Goal: Task Accomplishment & Management: Use online tool/utility

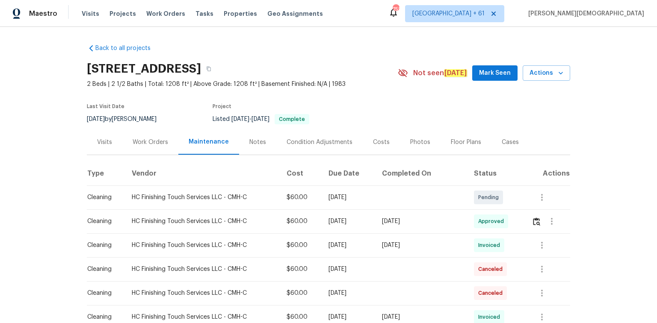
scroll to position [103, 0]
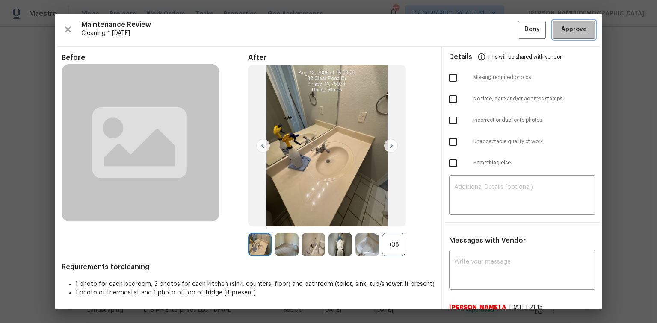
click at [570, 33] on span "Approve" at bounding box center [574, 29] width 26 height 11
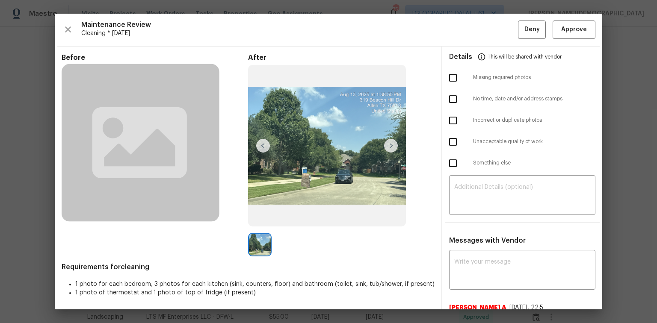
scroll to position [103, 0]
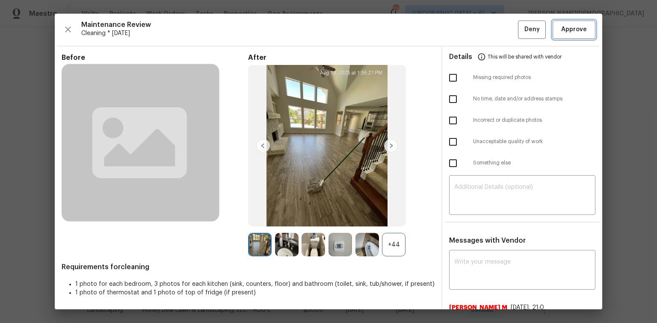
click at [564, 30] on span "Approve" at bounding box center [574, 29] width 26 height 11
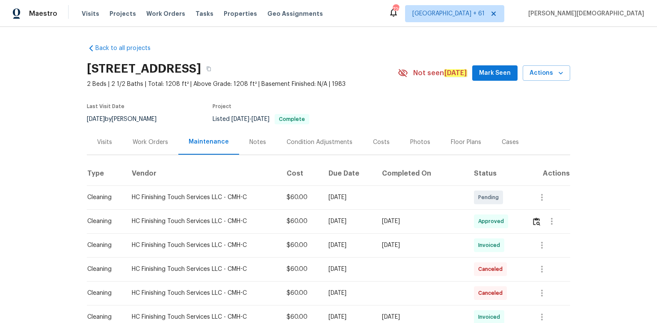
scroll to position [103, 0]
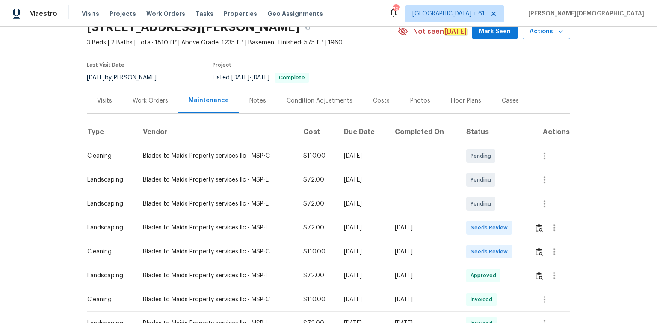
scroll to position [68, 0]
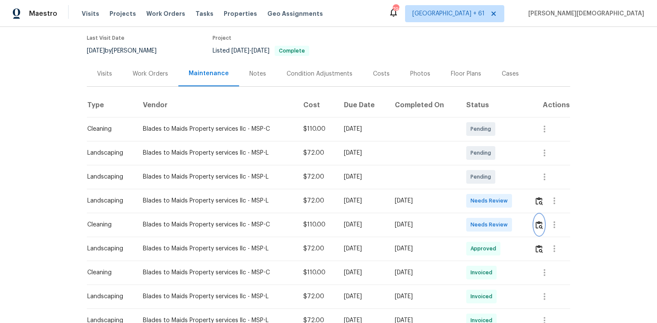
click at [467, 216] on img "button" at bounding box center [539, 225] width 7 height 8
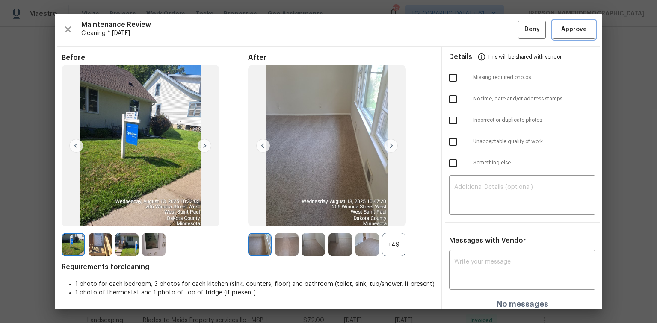
click at [467, 34] on span "Approve" at bounding box center [574, 29] width 26 height 11
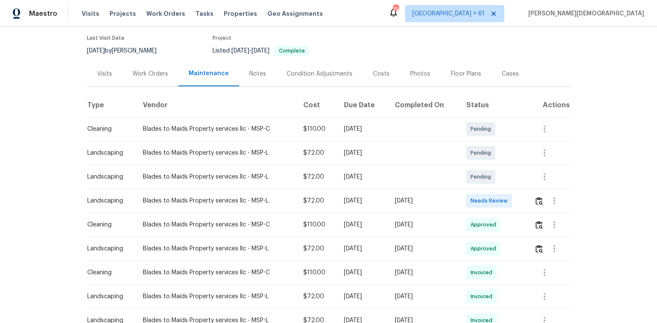
drag, startPoint x: 72, startPoint y: 217, endPoint x: 356, endPoint y: 236, distance: 284.7
click at [356, 216] on div "Back to all projects 206 Winona St W, West St. Paul, MN 55118 3 Beds | 2 Baths …" at bounding box center [328, 175] width 657 height 297
click at [360, 216] on div "[DATE]" at bounding box center [362, 225] width 37 height 9
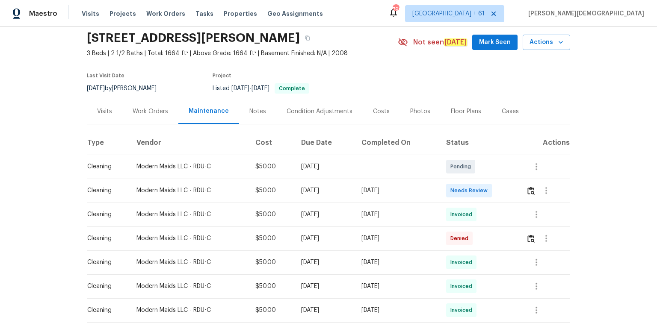
scroll to position [68, 0]
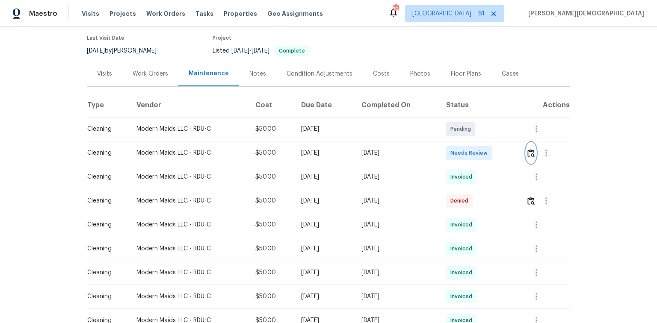
click at [467, 143] on button "button" at bounding box center [531, 153] width 10 height 21
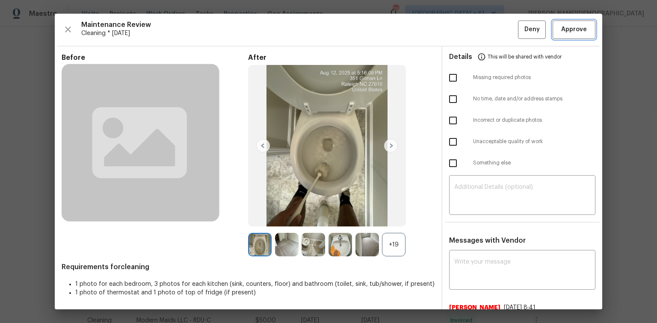
click at [467, 26] on span "Approve" at bounding box center [574, 29] width 26 height 11
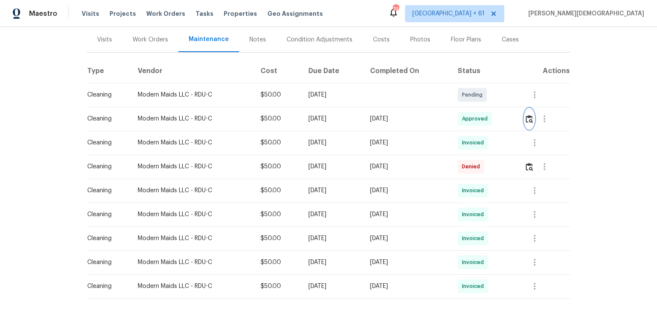
scroll to position [130, 0]
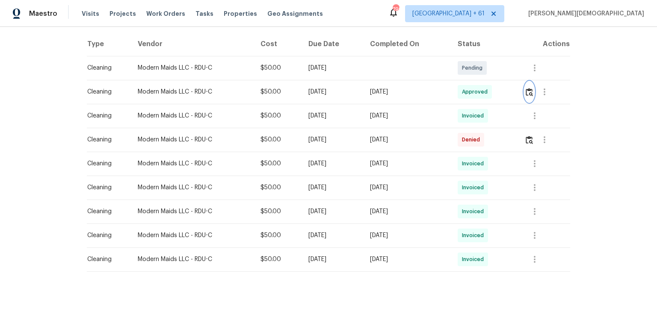
click at [467, 88] on img "button" at bounding box center [529, 92] width 7 height 8
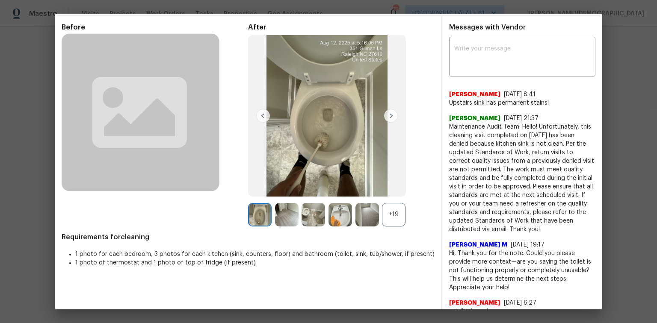
scroll to position [68, 0]
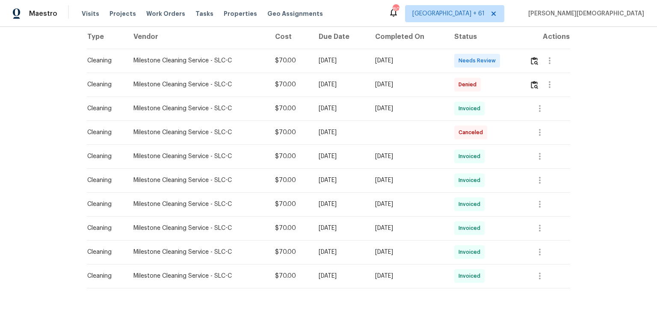
scroll to position [103, 0]
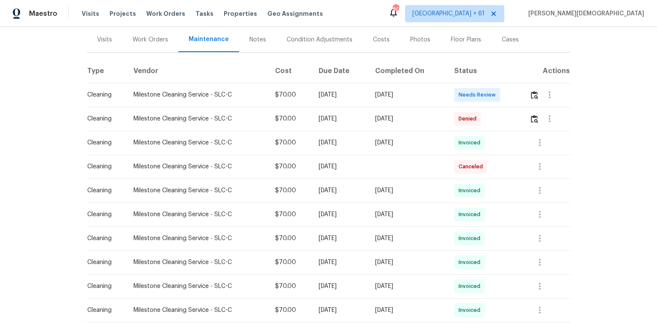
click at [467, 98] on td at bounding box center [546, 95] width 47 height 24
click at [467, 94] on img "button" at bounding box center [534, 95] width 7 height 8
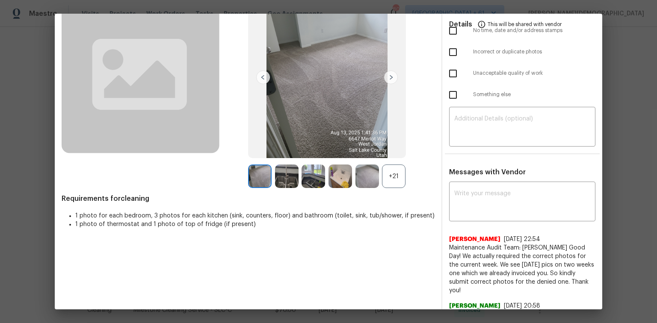
scroll to position [0, 0]
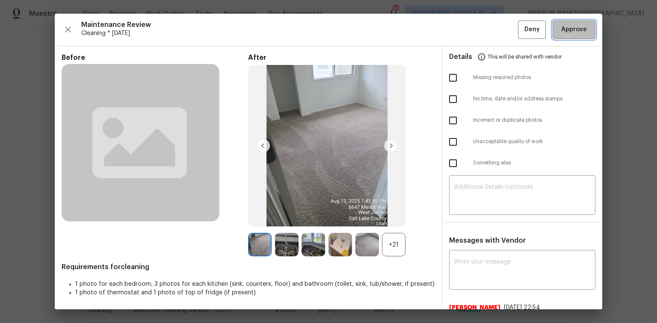
click at [467, 31] on span "Approve" at bounding box center [574, 29] width 29 height 11
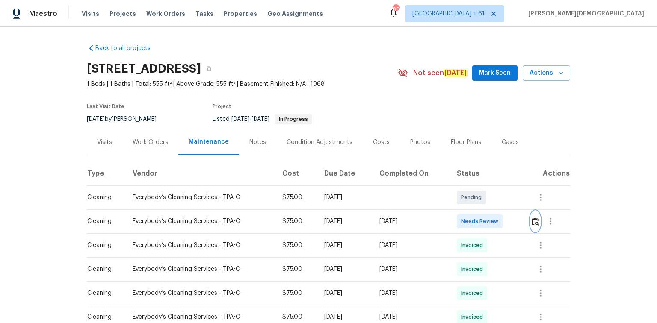
click at [532, 218] on img "button" at bounding box center [535, 222] width 7 height 8
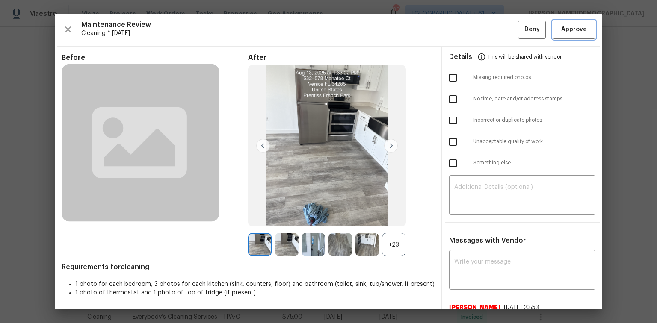
click at [553, 35] on button "Approve" at bounding box center [574, 30] width 43 height 18
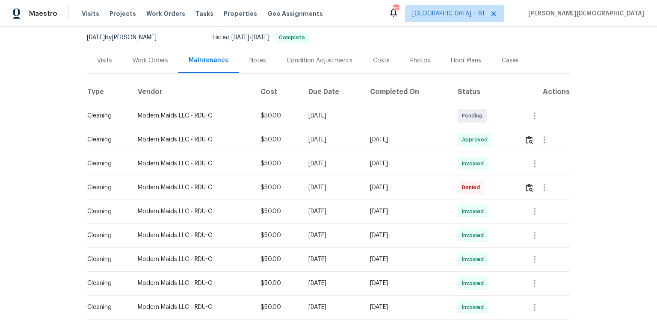
scroll to position [130, 0]
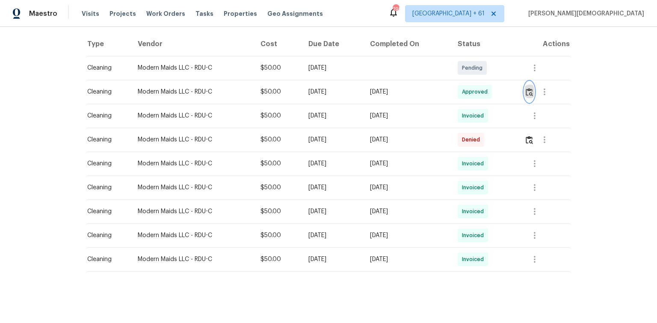
click at [467, 96] on button "button" at bounding box center [530, 92] width 10 height 21
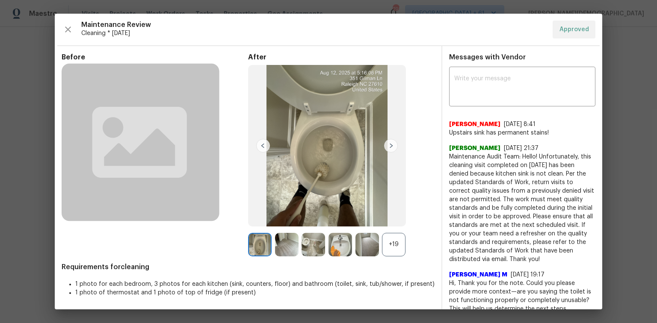
click at [387, 145] on img at bounding box center [391, 146] width 14 height 14
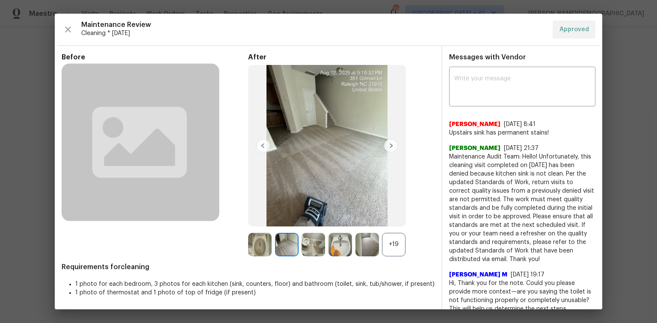
click at [387, 145] on img at bounding box center [391, 146] width 14 height 14
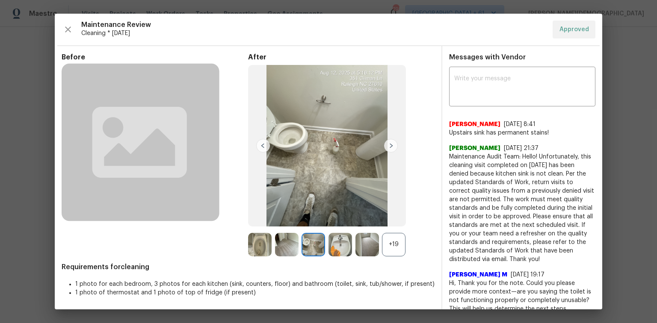
click at [387, 145] on img at bounding box center [391, 146] width 14 height 14
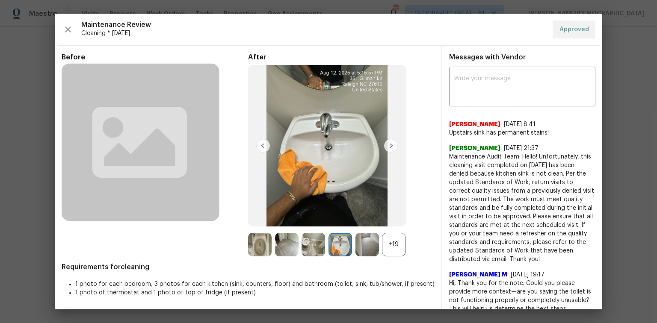
click at [387, 145] on img at bounding box center [391, 146] width 14 height 14
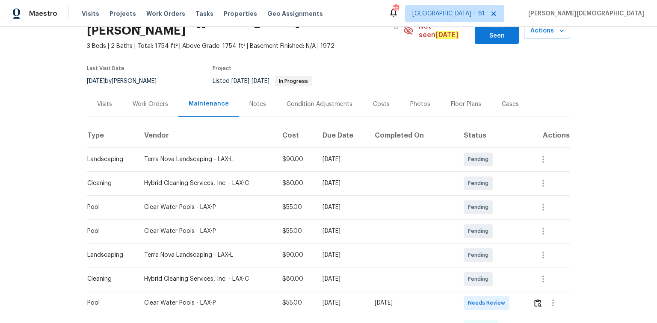
scroll to position [103, 0]
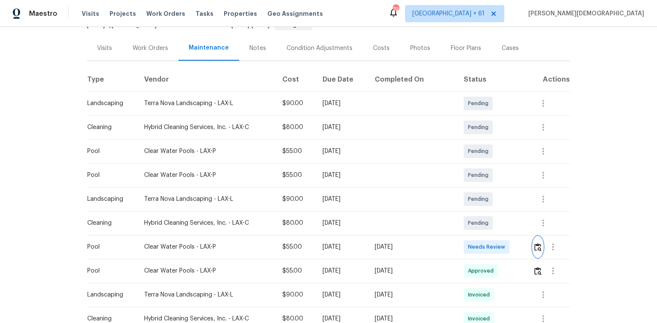
click at [467, 216] on img "button" at bounding box center [537, 247] width 7 height 8
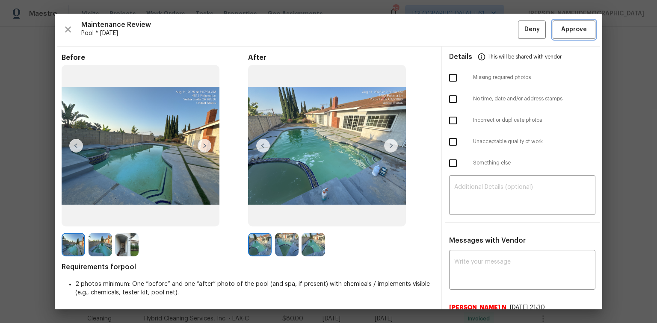
click at [467, 29] on span "Approve" at bounding box center [574, 29] width 26 height 11
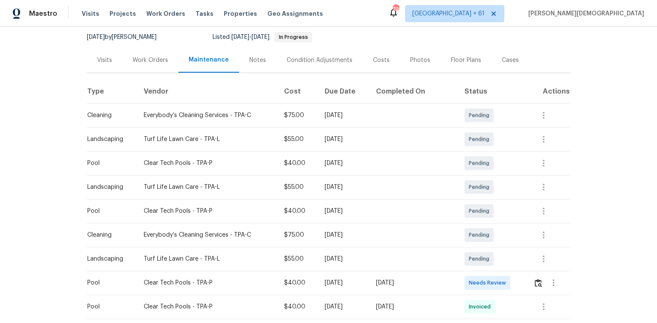
scroll to position [103, 0]
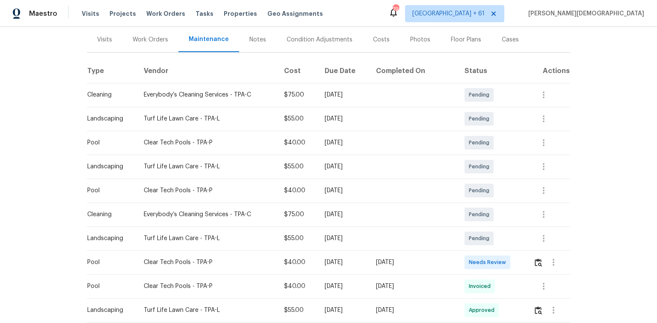
click at [467, 216] on div at bounding box center [553, 262] width 21 height 21
click at [467, 216] on img "button" at bounding box center [538, 263] width 7 height 8
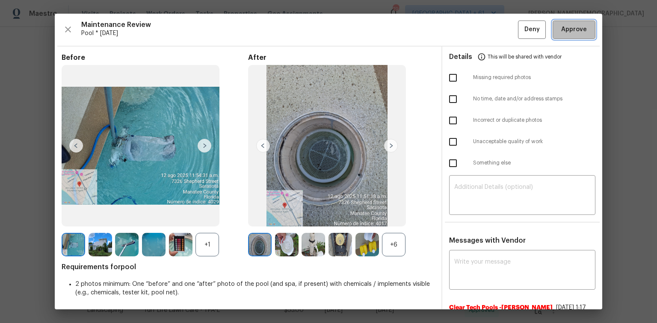
click at [467, 31] on span "Approve" at bounding box center [574, 29] width 26 height 11
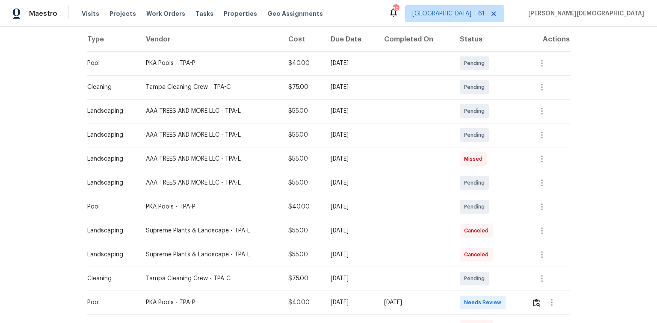
scroll to position [205, 0]
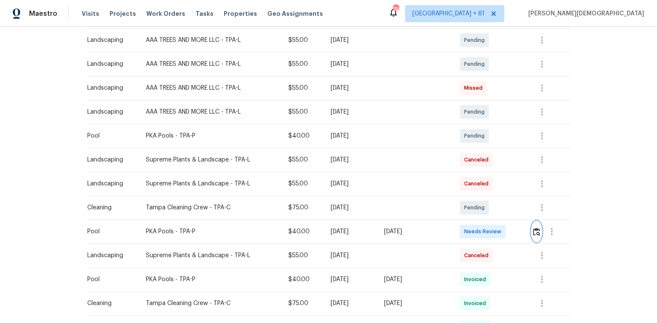
click at [467, 216] on img "button" at bounding box center [536, 232] width 7 height 8
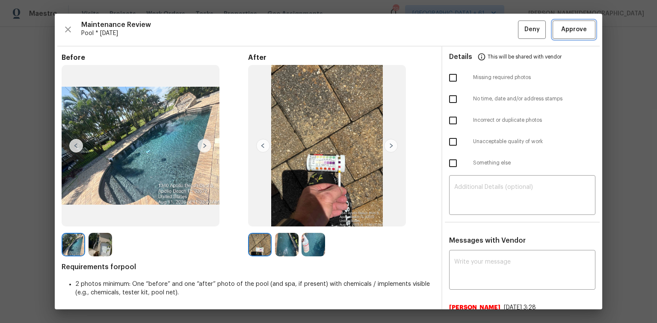
click at [467, 25] on span "Approve" at bounding box center [574, 29] width 26 height 11
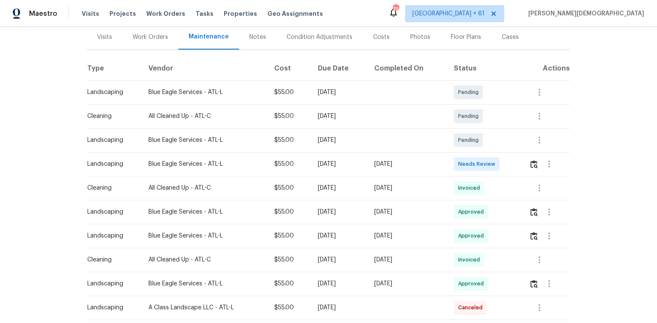
scroll to position [137, 0]
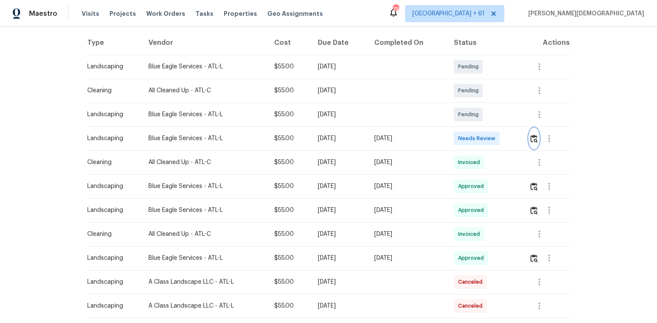
click at [467, 135] on img "button" at bounding box center [534, 139] width 7 height 8
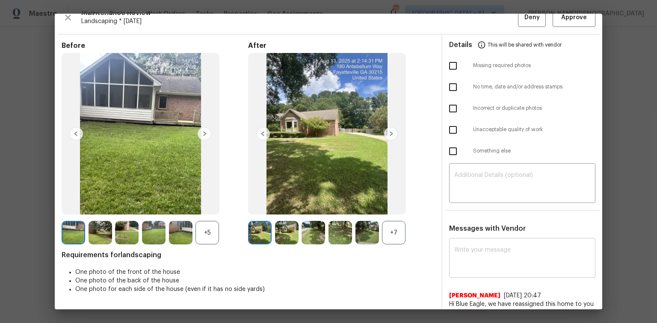
scroll to position [0, 0]
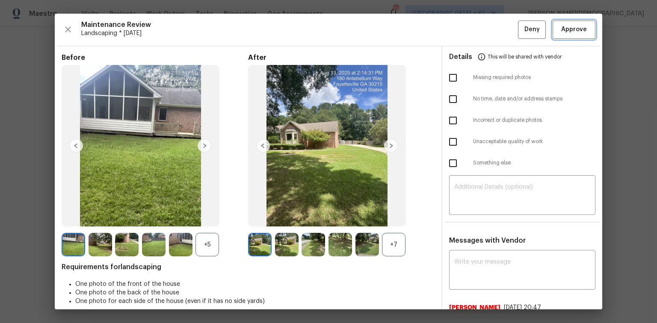
click at [467, 35] on button "Approve" at bounding box center [574, 30] width 43 height 18
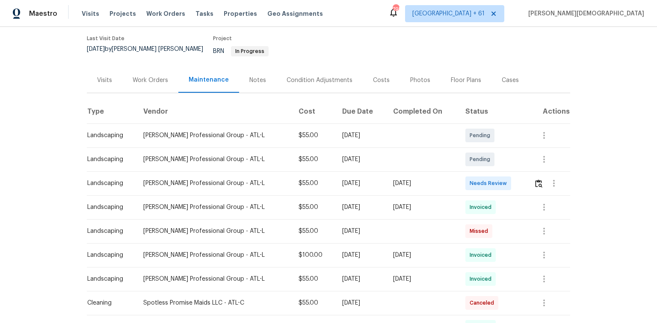
scroll to position [137, 0]
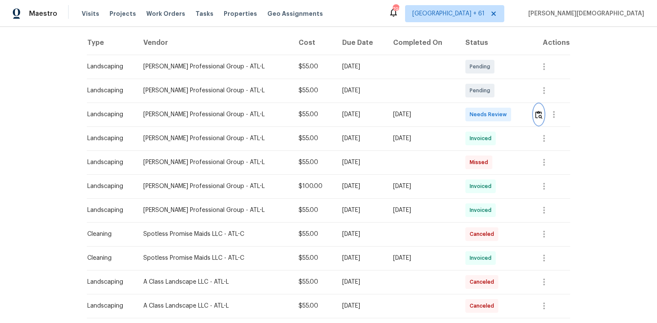
click at [467, 111] on img "button" at bounding box center [538, 115] width 7 height 8
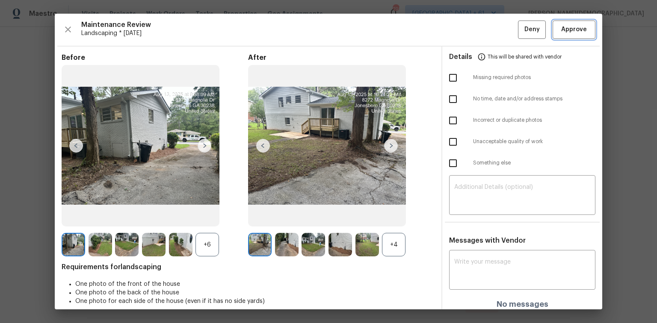
click at [467, 26] on span "Approve" at bounding box center [574, 29] width 26 height 11
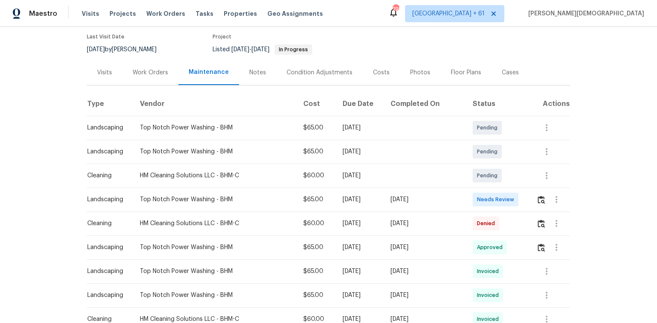
scroll to position [103, 0]
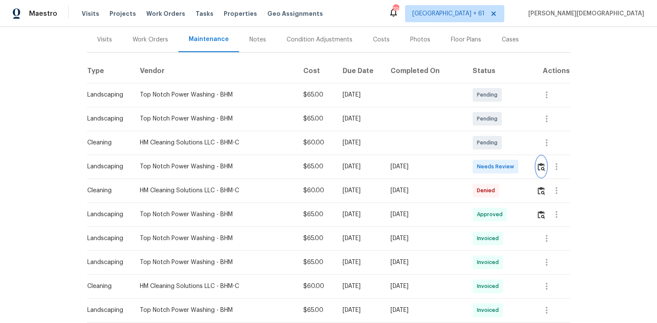
click at [467, 164] on img "button" at bounding box center [541, 167] width 7 height 8
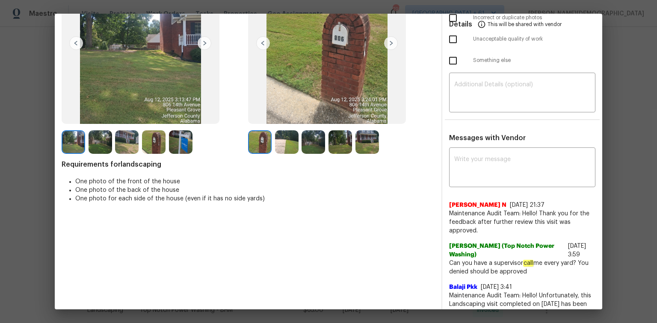
scroll to position [0, 0]
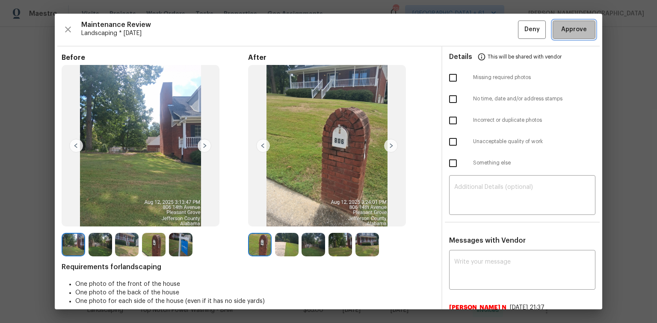
click at [467, 22] on button "Approve" at bounding box center [574, 30] width 43 height 18
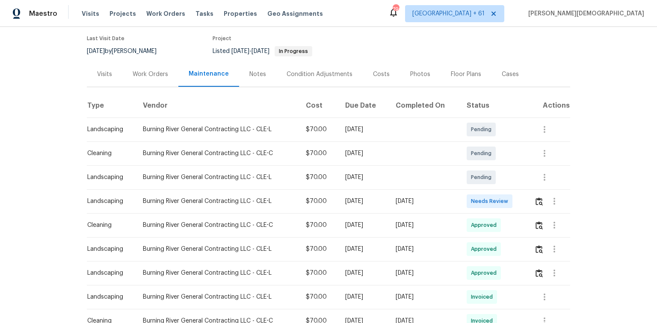
scroll to position [103, 0]
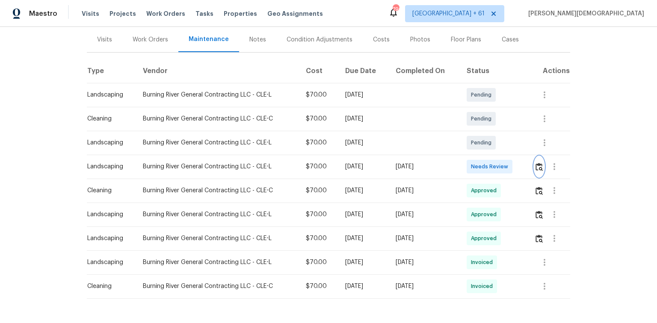
click at [467, 163] on img "button" at bounding box center [539, 167] width 7 height 8
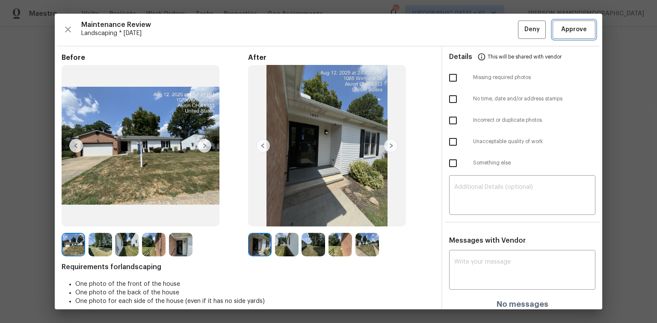
click at [467, 33] on span "Approve" at bounding box center [574, 29] width 26 height 11
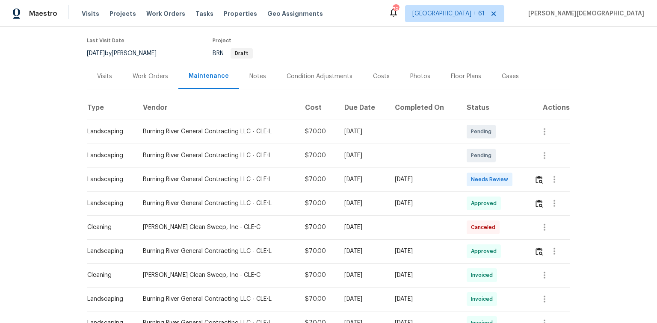
scroll to position [137, 0]
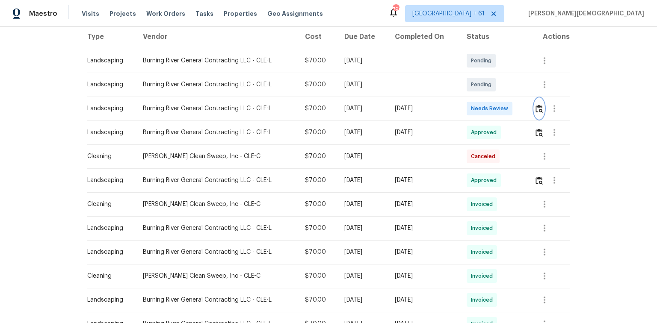
click at [467, 111] on button "button" at bounding box center [539, 108] width 10 height 21
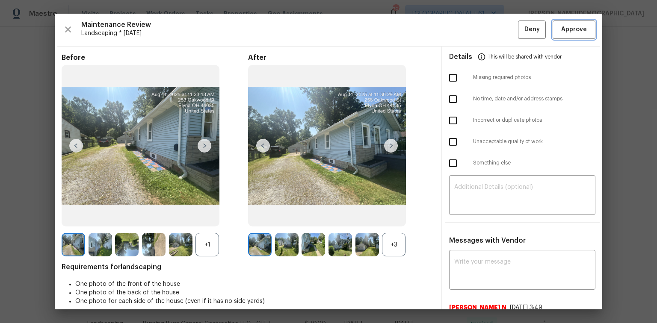
click at [467, 30] on span "Approve" at bounding box center [574, 29] width 26 height 11
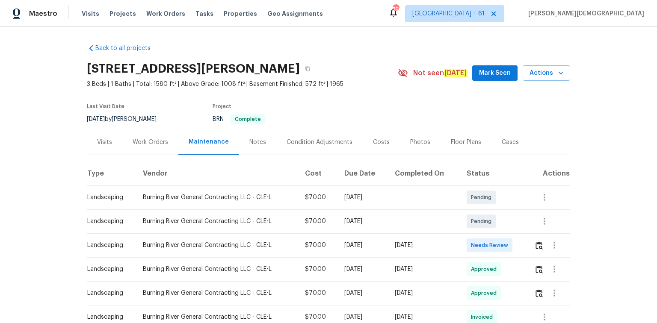
scroll to position [137, 0]
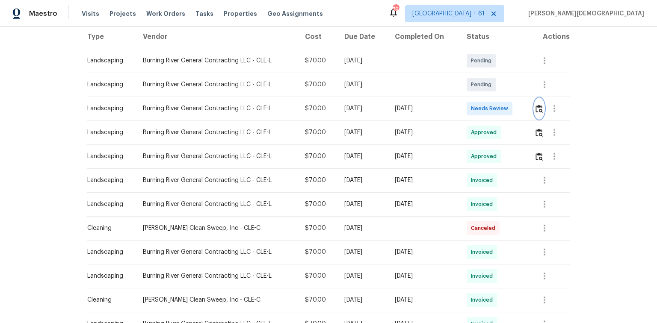
click at [467, 105] on img "button" at bounding box center [539, 109] width 7 height 8
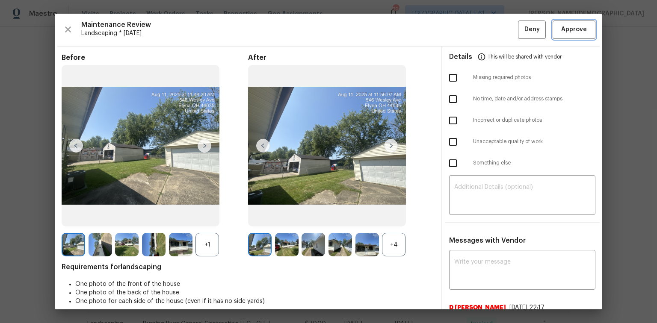
click at [467, 29] on span "Approve" at bounding box center [574, 29] width 26 height 11
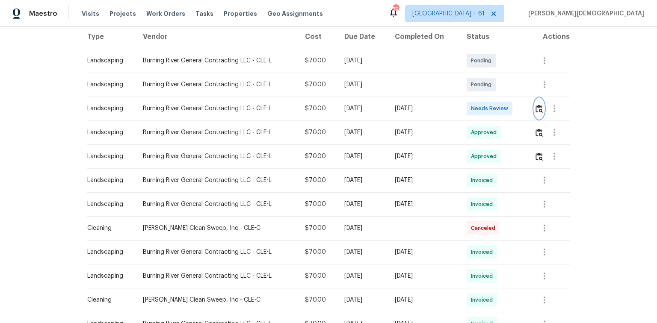
scroll to position [0, 0]
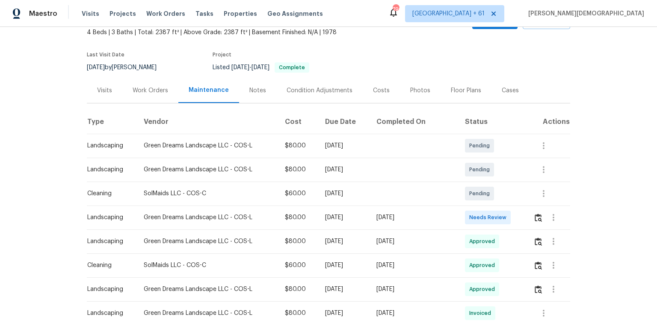
scroll to position [137, 0]
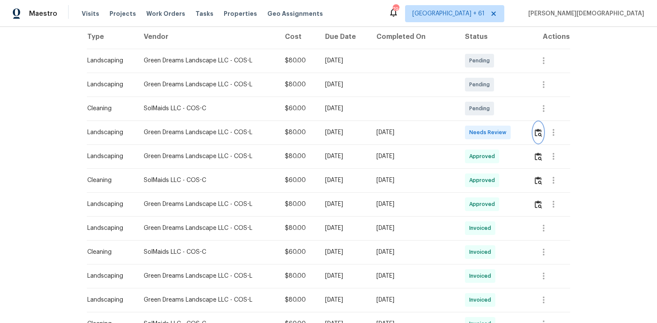
click at [467, 132] on img "button" at bounding box center [538, 133] width 7 height 8
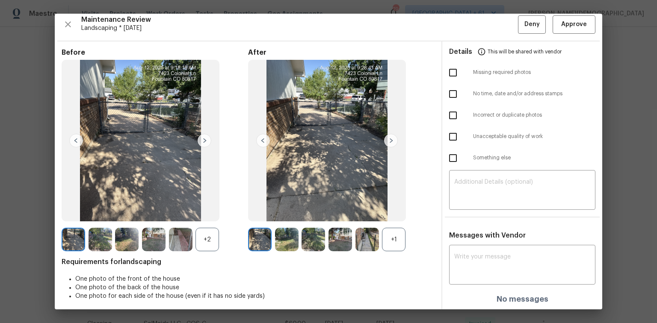
scroll to position [7, 0]
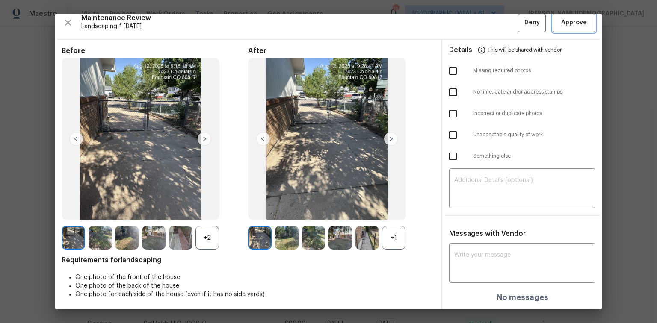
click at [467, 16] on button "Approve" at bounding box center [574, 23] width 43 height 18
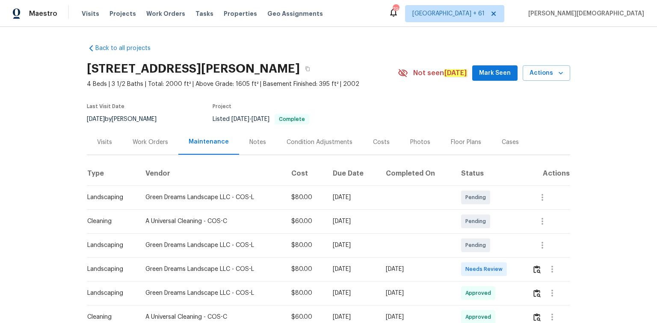
scroll to position [137, 0]
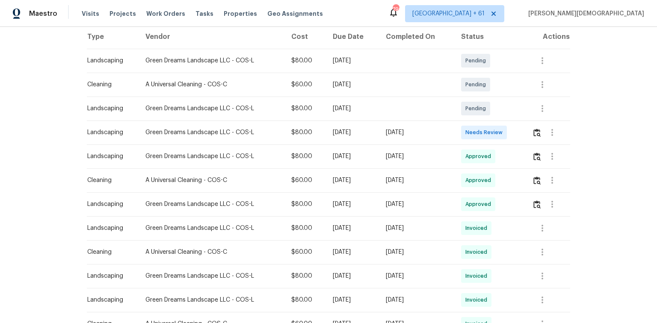
click at [467, 130] on td at bounding box center [547, 133] width 45 height 24
click at [467, 129] on img "button" at bounding box center [537, 133] width 7 height 8
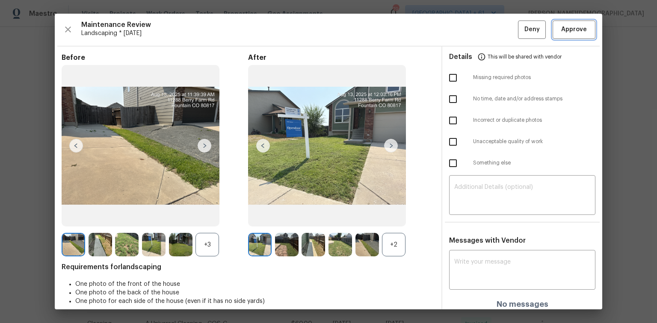
click at [467, 29] on span "Approve" at bounding box center [574, 29] width 26 height 11
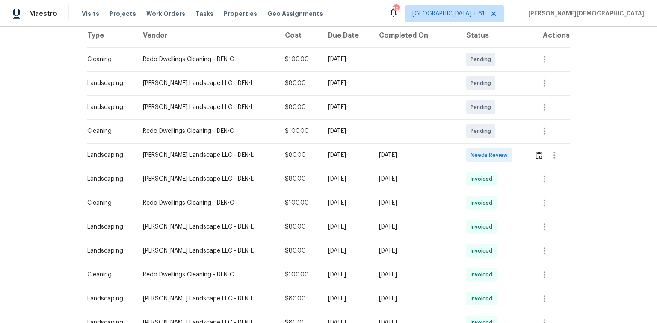
scroll to position [171, 0]
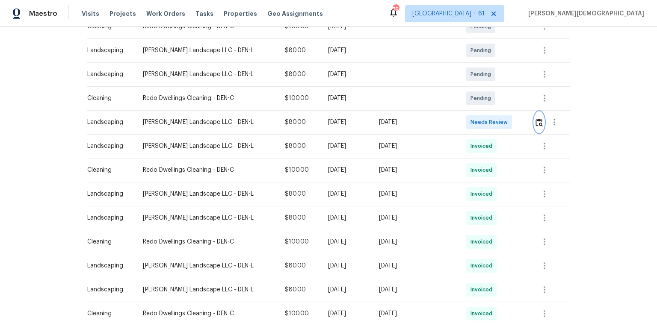
click at [536, 121] on img "button" at bounding box center [539, 123] width 7 height 8
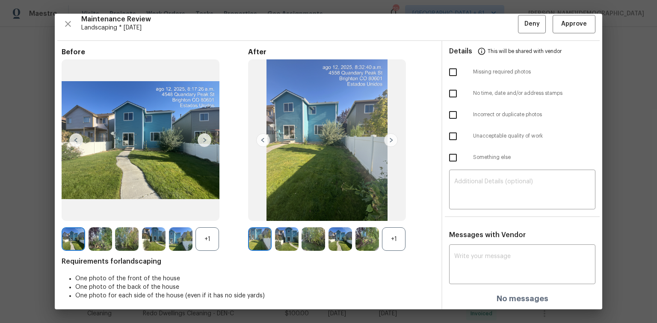
scroll to position [7, 0]
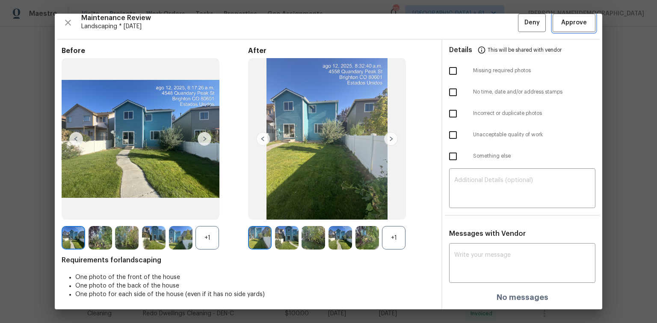
click at [567, 29] on button "Approve" at bounding box center [574, 23] width 43 height 18
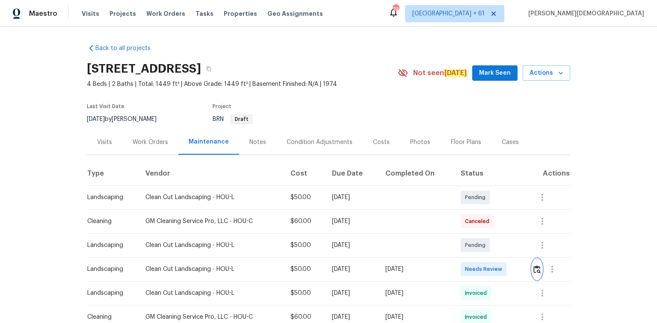
click at [467, 216] on img "button" at bounding box center [537, 270] width 7 height 8
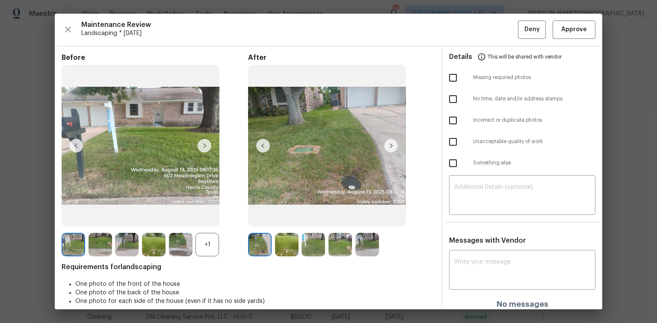
click at [467, 39] on div "Maintenance Review Landscaping * [DATE] Deny Approve Before +1 After Requiremen…" at bounding box center [329, 162] width 548 height 296
click at [467, 31] on span "Approve" at bounding box center [574, 29] width 26 height 11
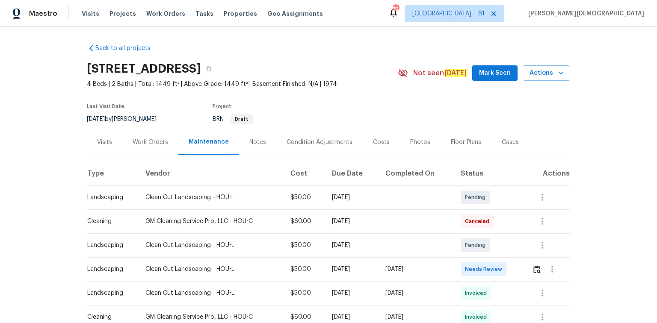
scroll to position [34, 0]
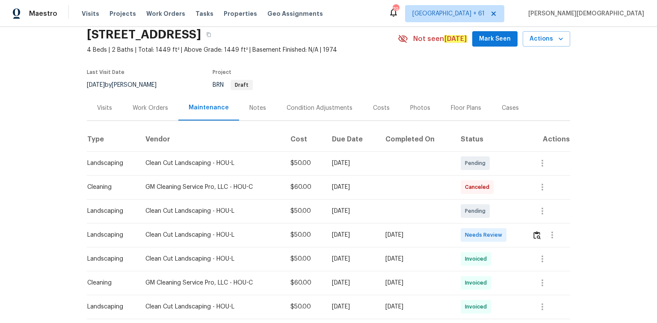
click at [528, 234] on td at bounding box center [547, 235] width 45 height 24
click at [534, 233] on img "button" at bounding box center [537, 235] width 7 height 8
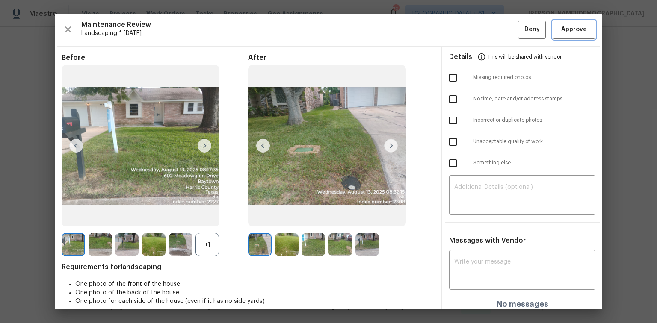
click at [563, 33] on span "Approve" at bounding box center [574, 29] width 26 height 11
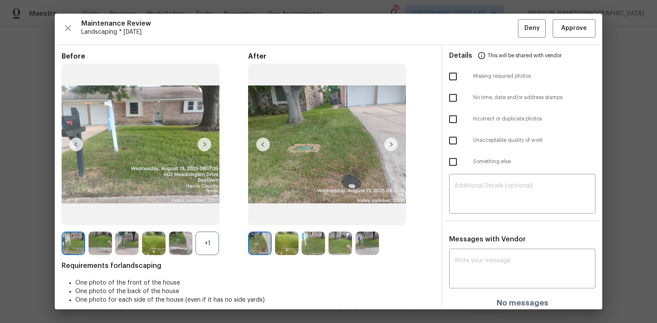
scroll to position [0, 0]
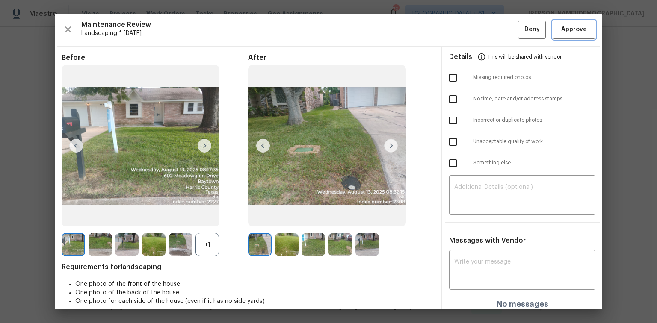
click at [560, 33] on span "Approve" at bounding box center [574, 29] width 29 height 11
click at [566, 27] on span "Approve" at bounding box center [574, 29] width 26 height 11
click at [570, 31] on span "Approve" at bounding box center [574, 29] width 26 height 11
click at [582, 30] on span "Approve" at bounding box center [574, 29] width 29 height 11
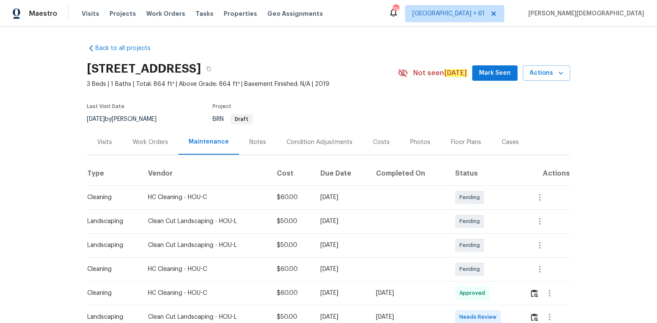
scroll to position [34, 0]
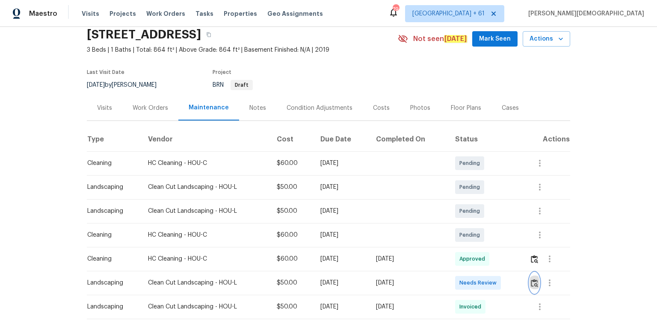
click at [532, 279] on img "button" at bounding box center [534, 283] width 7 height 8
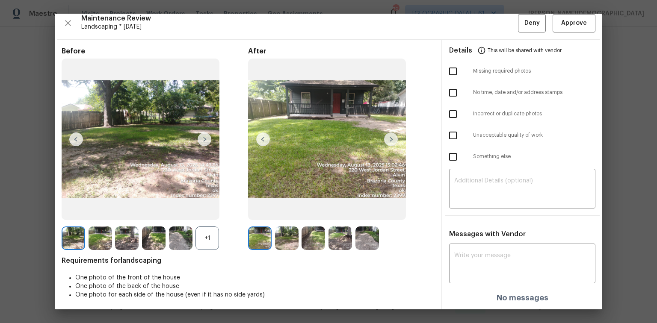
scroll to position [7, 0]
click at [558, 27] on button "Approve" at bounding box center [574, 23] width 43 height 18
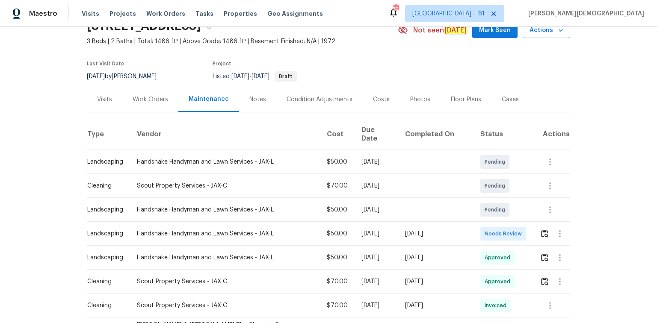
scroll to position [68, 0]
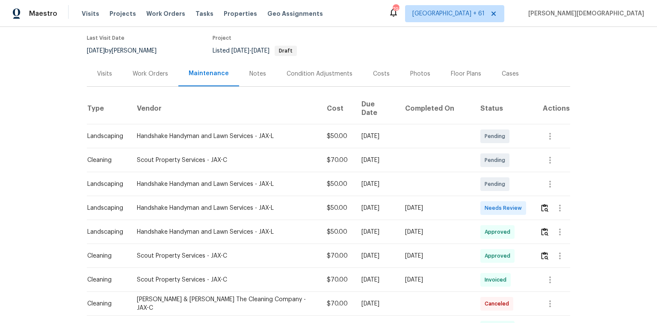
click at [467, 196] on td at bounding box center [551, 208] width 37 height 24
click at [467, 202] on button "button" at bounding box center [545, 208] width 10 height 21
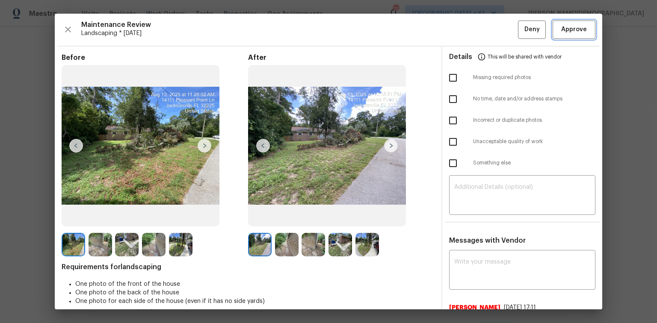
click at [467, 31] on span "Approve" at bounding box center [574, 29] width 26 height 11
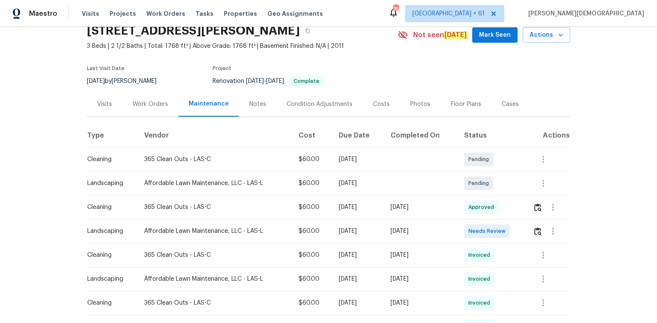
scroll to position [103, 0]
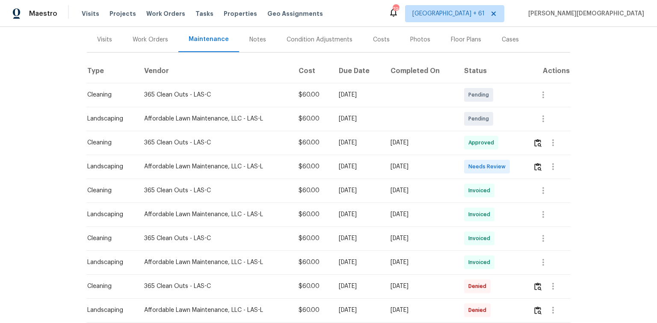
click at [467, 163] on td at bounding box center [548, 167] width 44 height 24
click at [467, 163] on img "button" at bounding box center [537, 167] width 7 height 8
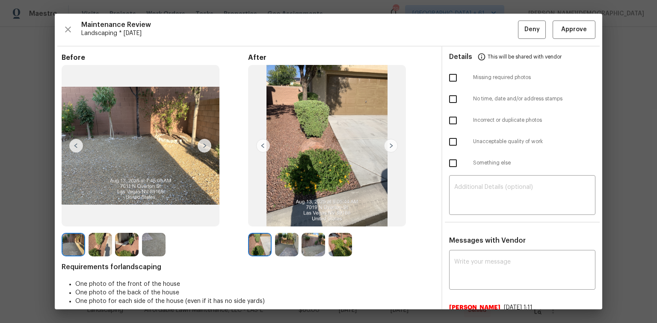
click at [467, 41] on div "Maintenance Review Landscaping * [DATE] Deny Approve Before After Requirements …" at bounding box center [329, 162] width 548 height 296
click at [467, 24] on span "Approve" at bounding box center [574, 29] width 26 height 11
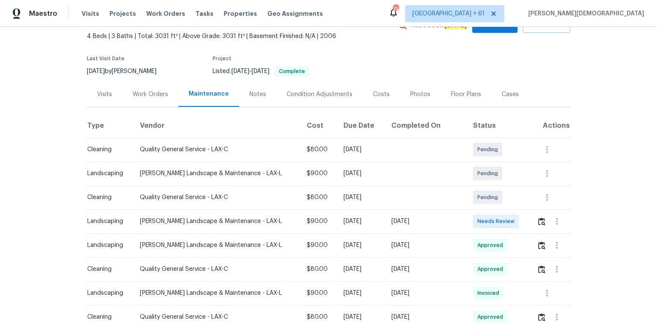
scroll to position [103, 0]
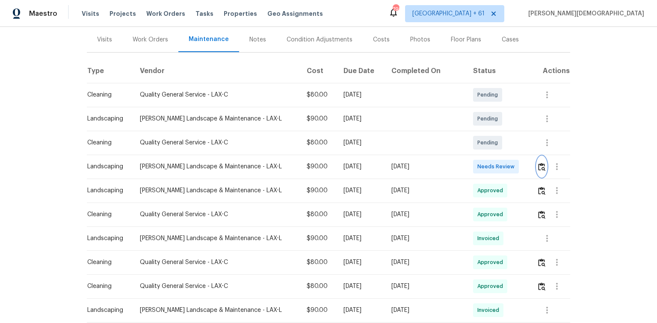
click at [537, 158] on button "button" at bounding box center [542, 167] width 10 height 21
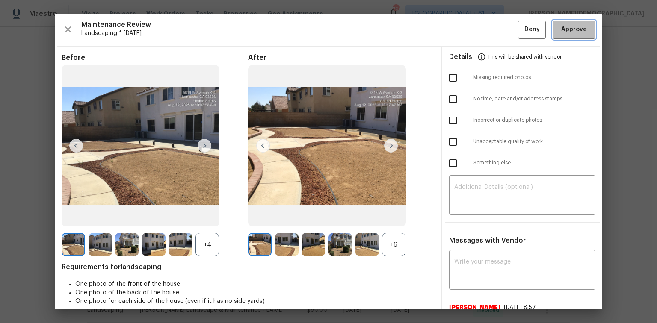
click at [567, 24] on span "Approve" at bounding box center [574, 29] width 26 height 11
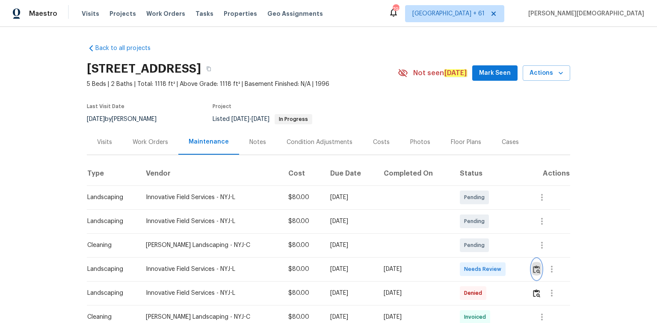
click at [467, 216] on button "button" at bounding box center [537, 269] width 10 height 21
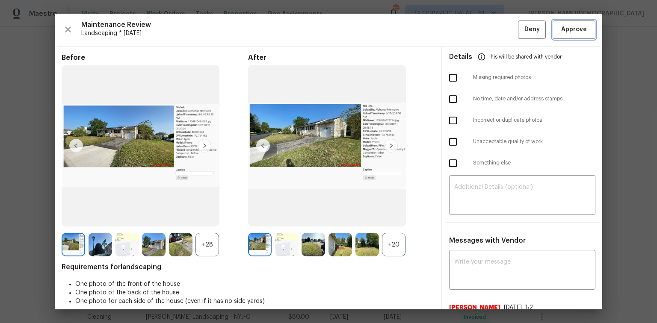
click at [467, 27] on span "Approve" at bounding box center [574, 29] width 26 height 11
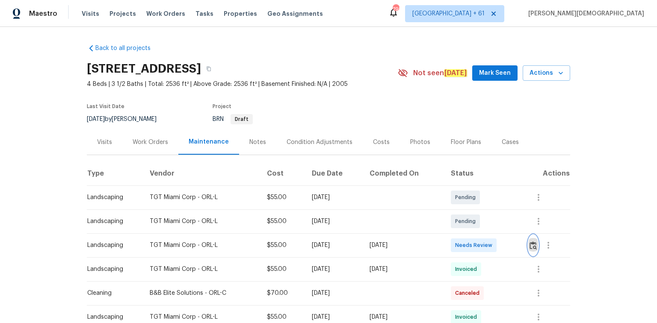
click at [467, 216] on img "button" at bounding box center [533, 246] width 7 height 8
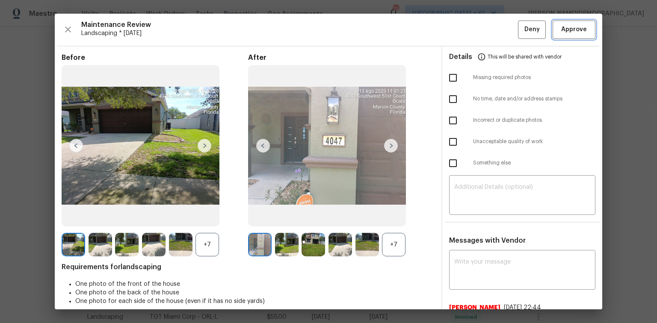
click at [467, 33] on span "Approve" at bounding box center [574, 29] width 26 height 11
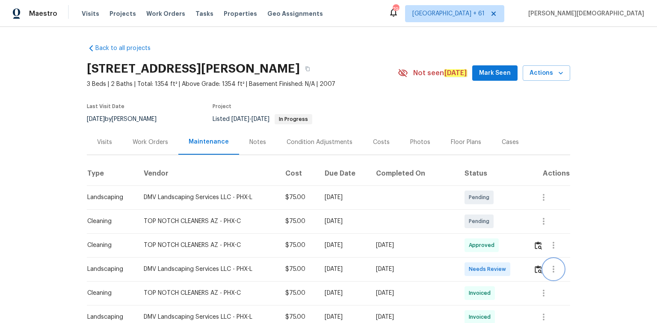
click at [467, 216] on button "button" at bounding box center [553, 269] width 21 height 21
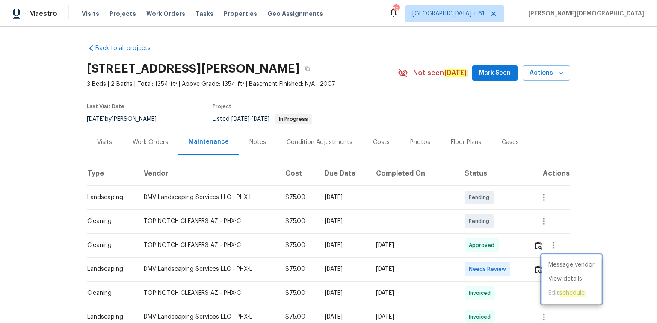
click at [467, 216] on div at bounding box center [328, 161] width 657 height 323
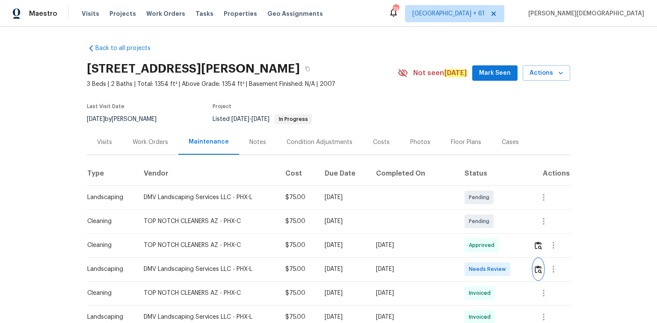
click at [467, 216] on img "button" at bounding box center [538, 270] width 7 height 8
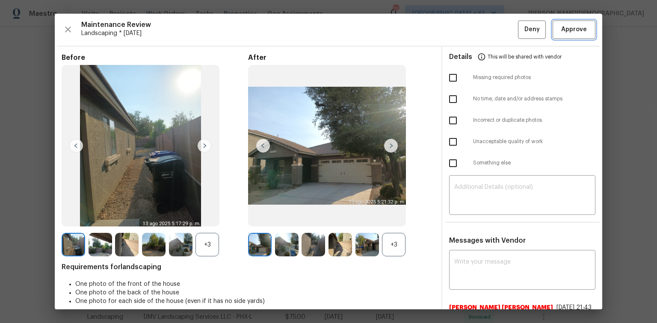
click at [467, 28] on span "Approve" at bounding box center [574, 29] width 26 height 11
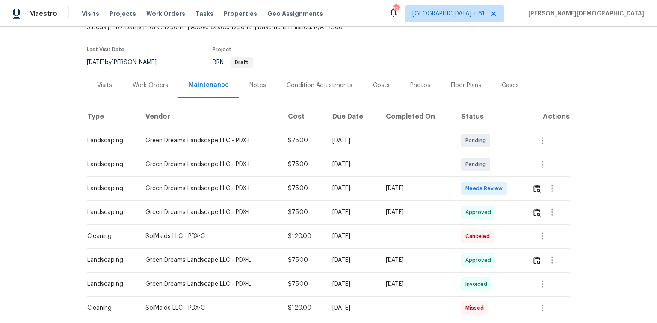
scroll to position [103, 0]
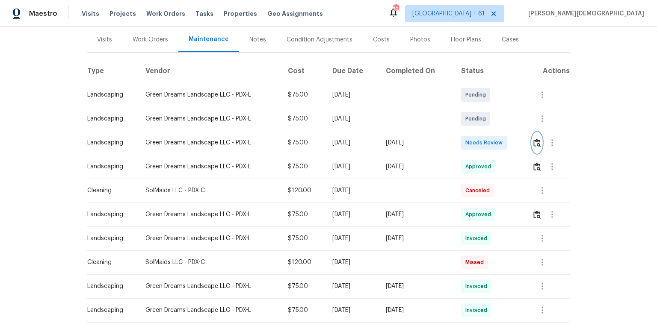
click at [467, 140] on button "button" at bounding box center [537, 143] width 10 height 21
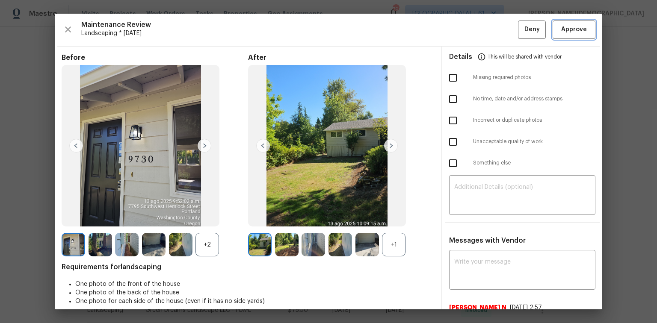
click at [467, 35] on button "Approve" at bounding box center [574, 30] width 43 height 18
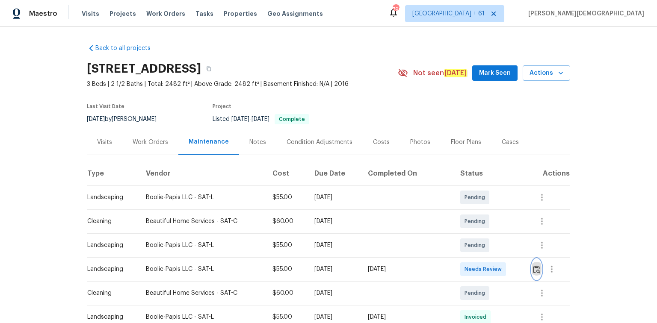
click at [467, 216] on button "button" at bounding box center [537, 269] width 10 height 21
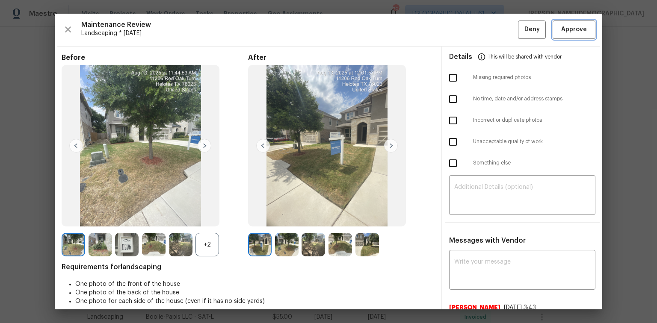
click at [467, 32] on span "Approve" at bounding box center [574, 29] width 26 height 11
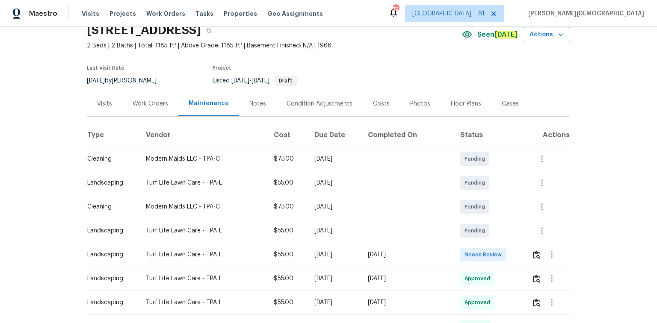
scroll to position [68, 0]
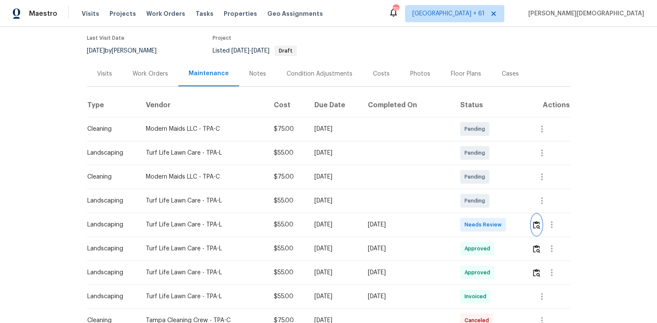
click at [533, 221] on img "button" at bounding box center [536, 225] width 7 height 8
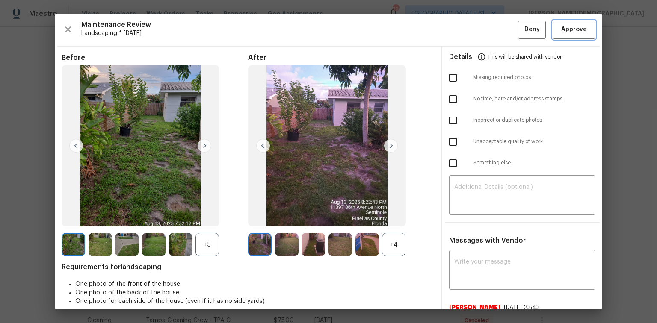
click at [568, 27] on span "Approve" at bounding box center [574, 29] width 26 height 11
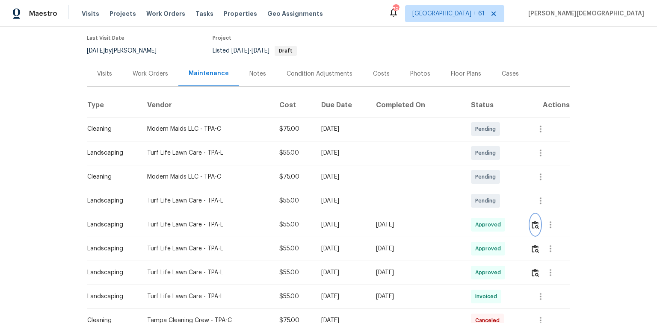
click at [537, 221] on img "button" at bounding box center [535, 225] width 7 height 8
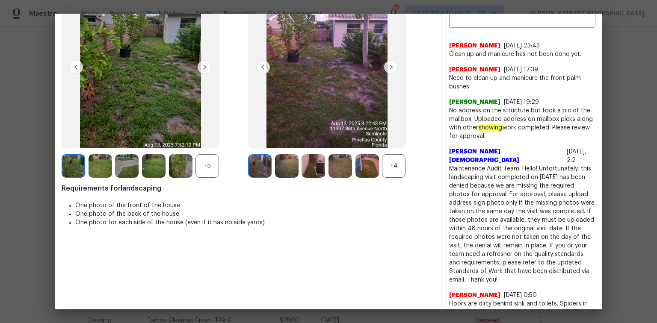
scroll to position [80, 0]
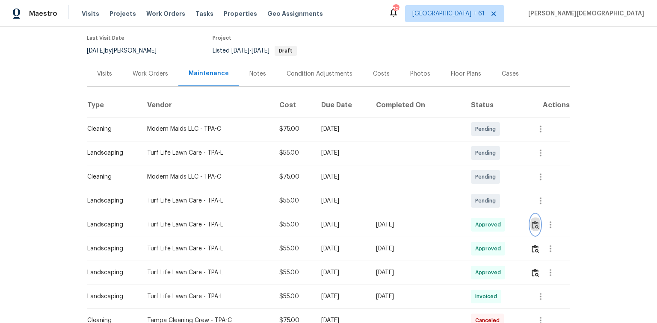
click at [532, 221] on img "button" at bounding box center [535, 225] width 7 height 8
